Goal: Task Accomplishment & Management: Manage account settings

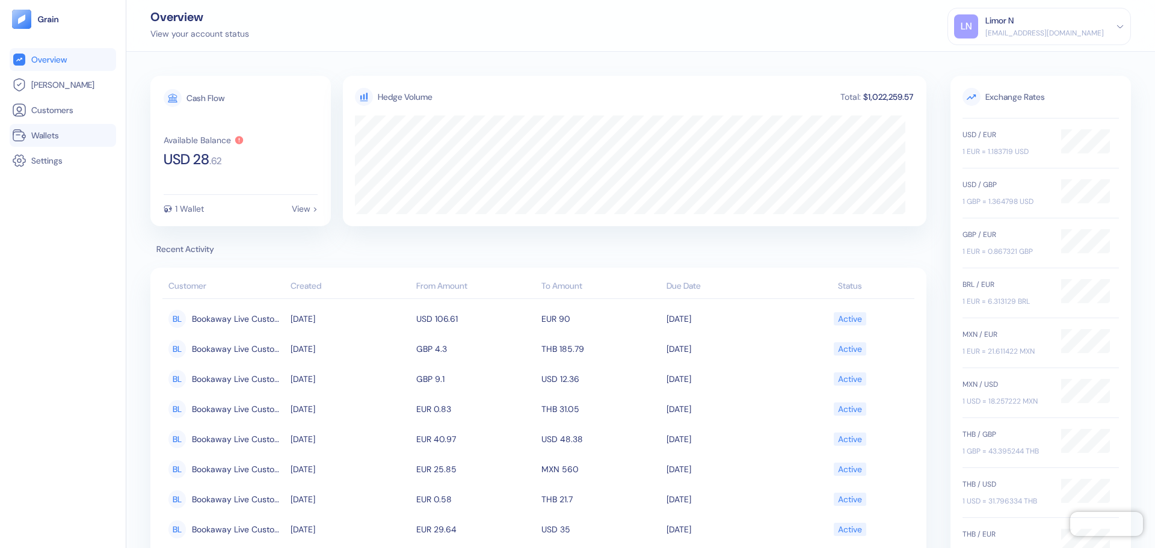
click at [49, 131] on span "Wallets" at bounding box center [45, 135] width 28 height 12
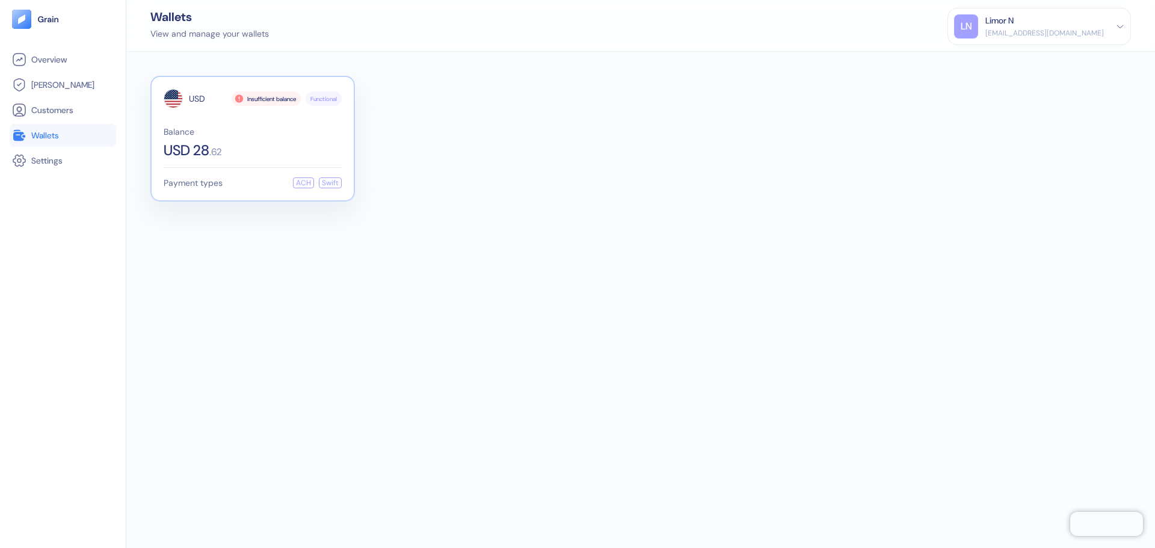
click at [249, 147] on div "USD 28 . 62" at bounding box center [253, 150] width 178 height 14
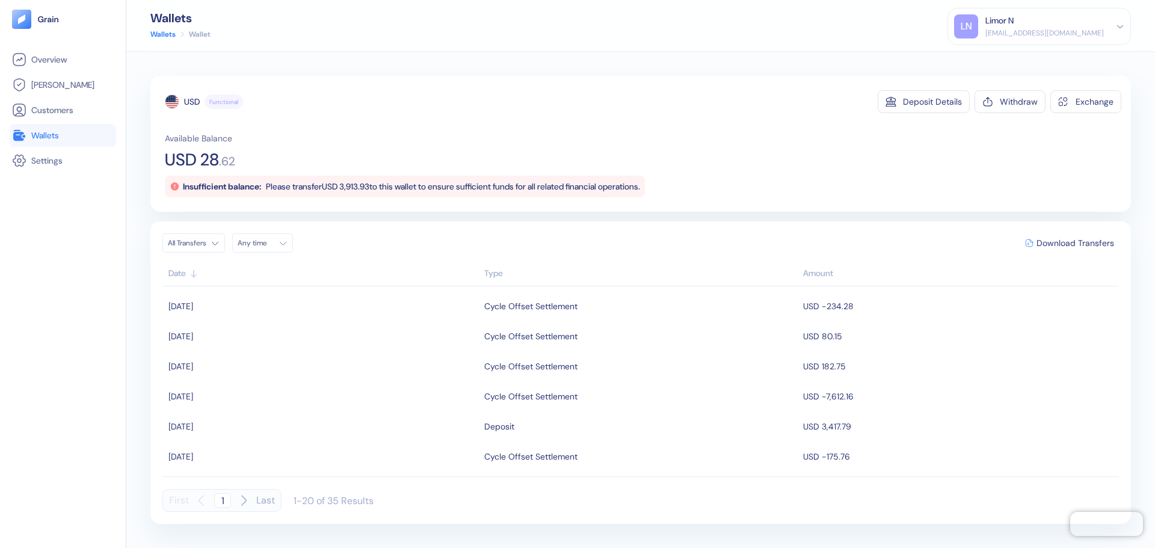
click at [1043, 28] on div "[EMAIL_ADDRESS][DOMAIN_NAME]" at bounding box center [1045, 33] width 119 height 11
click at [1003, 60] on div "Sign Out" at bounding box center [986, 60] width 33 height 13
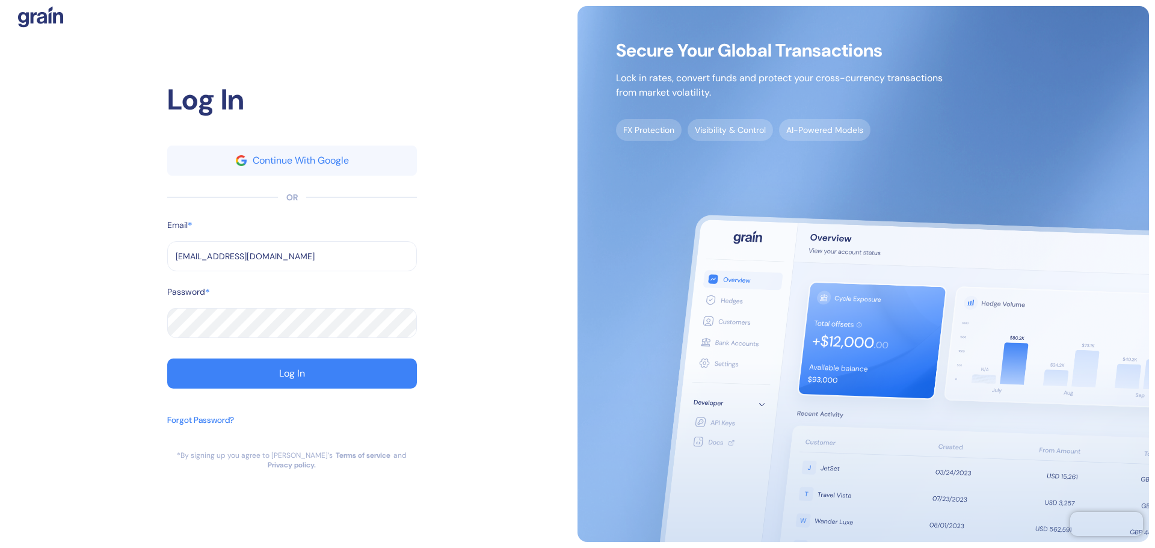
click at [250, 262] on input "[EMAIL_ADDRESS][DOMAIN_NAME]" at bounding box center [292, 256] width 250 height 30
type input "[EMAIL_ADDRESS][DOMAIN_NAME]"
click at [282, 378] on div "Log In" at bounding box center [292, 374] width 26 height 10
